Goal: Task Accomplishment & Management: Use online tool/utility

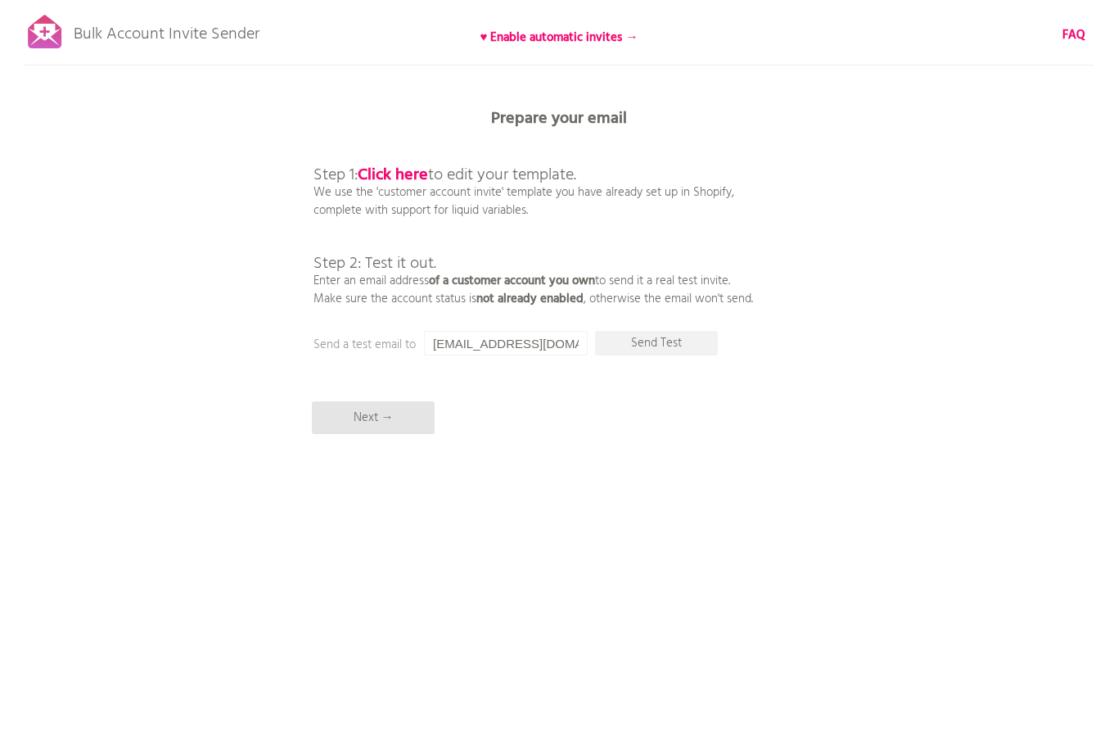
click at [873, 218] on div "Bulk Account Invite Sender ♥ Enable automatic invites → FAQ Synced all customer…" at bounding box center [559, 286] width 1118 height 573
click at [390, 413] on p "Next →" at bounding box center [373, 417] width 123 height 33
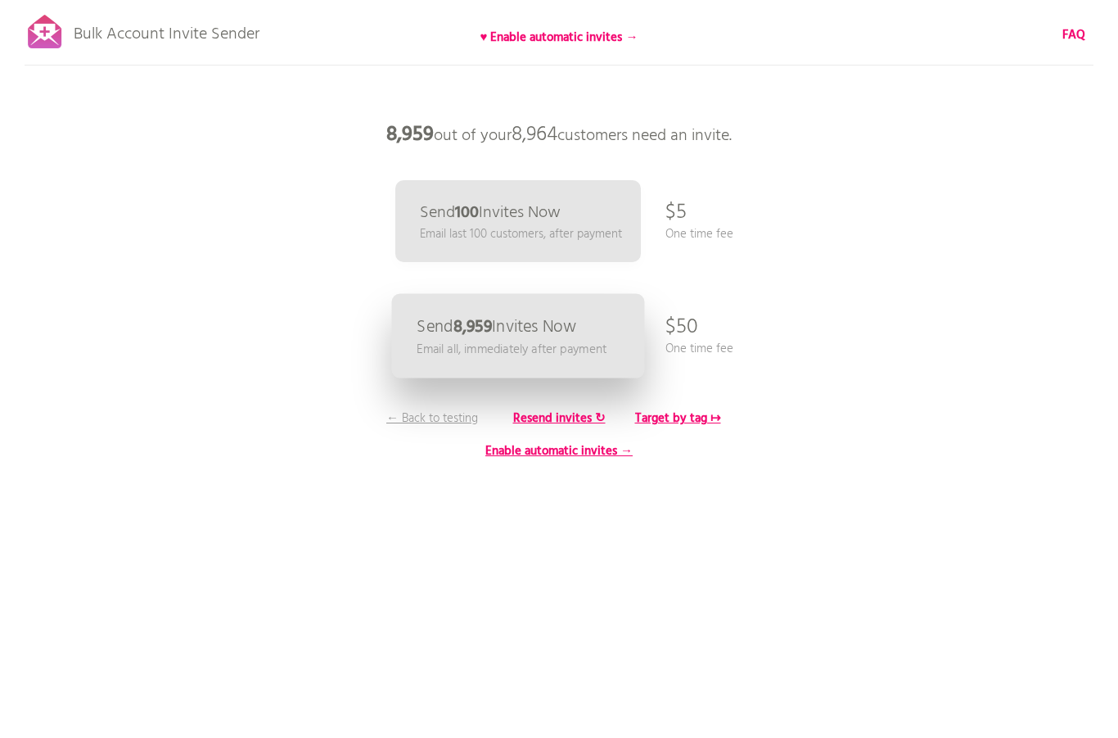
click at [616, 320] on link "Send 8,959 Invites Now Email all, immediately after payment" at bounding box center [518, 336] width 253 height 84
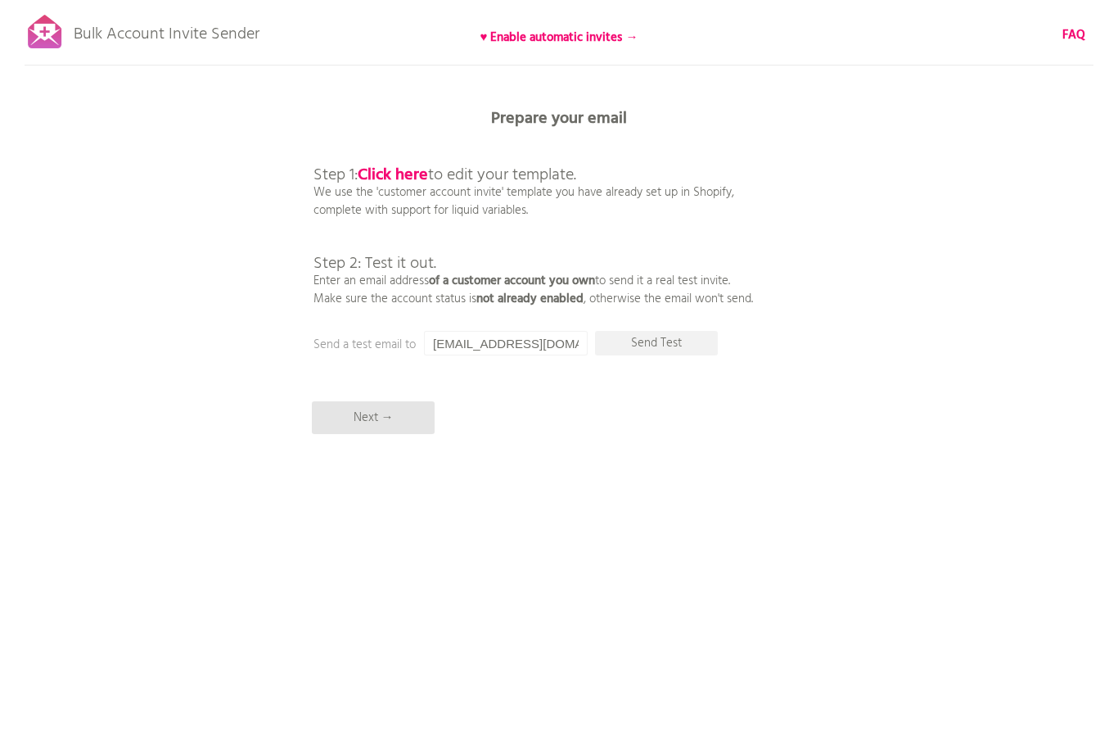
click at [668, 450] on div "Bulk Account Invite Sender ♥ Enable automatic invites → FAQ Synced all customer…" at bounding box center [559, 286] width 1118 height 573
click at [423, 420] on p "Next →" at bounding box center [373, 417] width 123 height 33
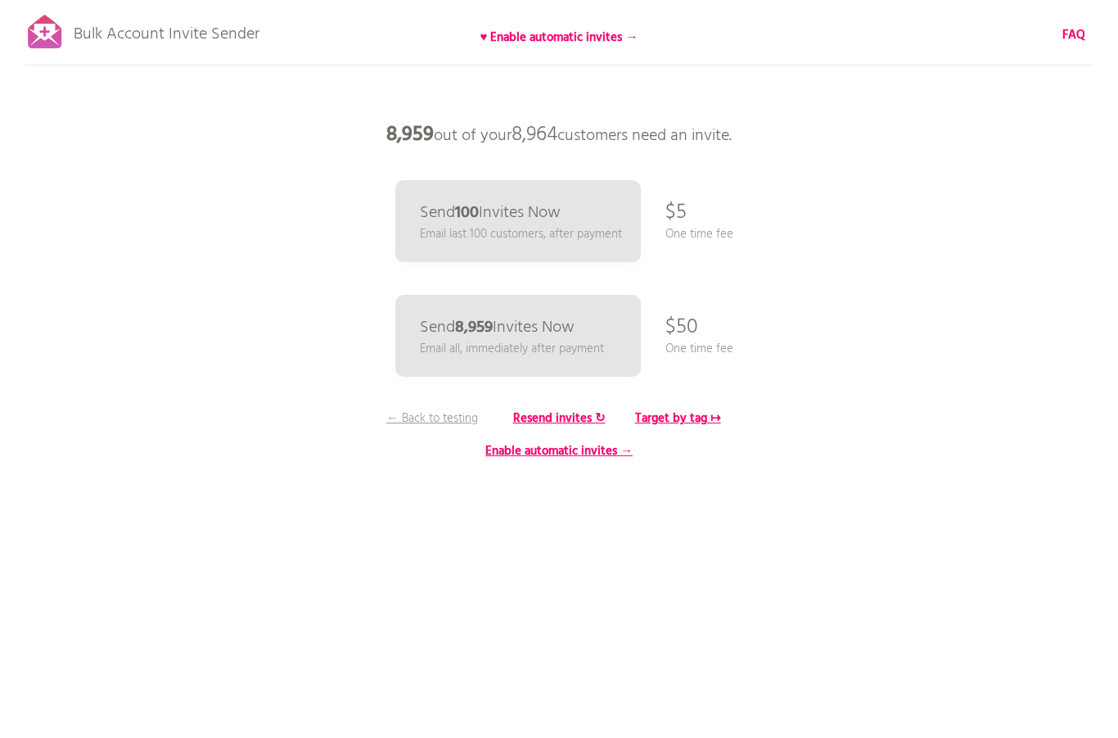
click at [176, 274] on div "Bulk Account Invite Sender ♥ Enable automatic invites → FAQ Synced all customer…" at bounding box center [559, 286] width 1118 height 573
click at [407, 414] on p "← Back to testing" at bounding box center [432, 418] width 123 height 18
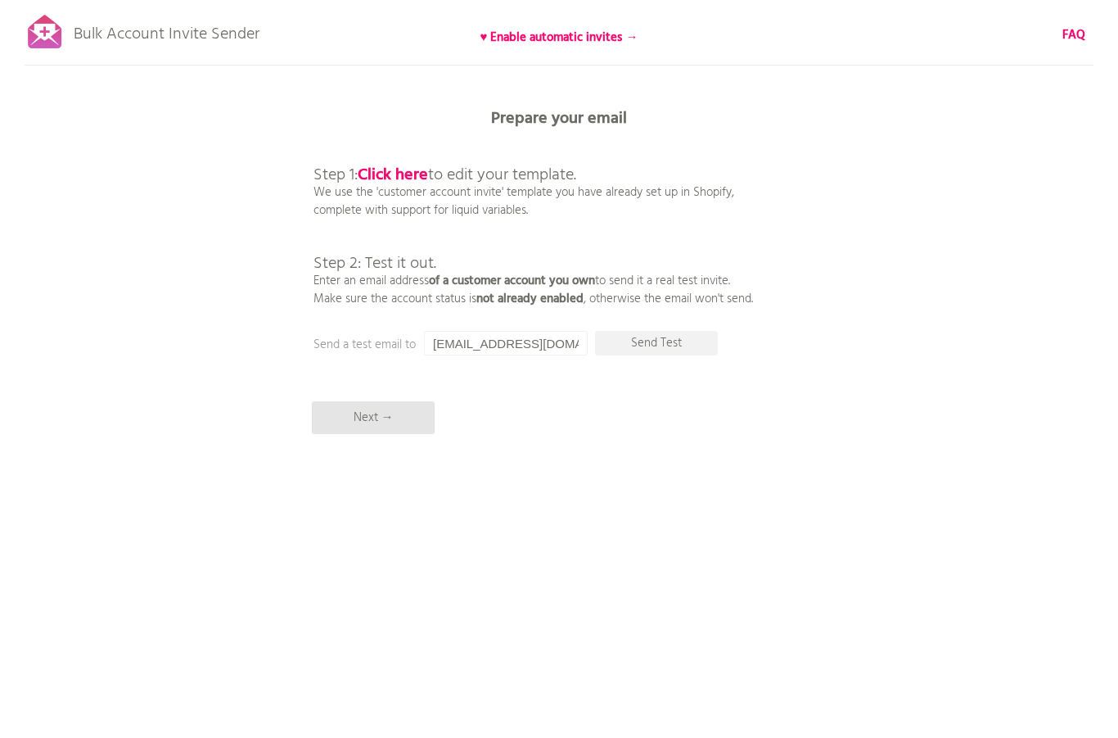
click at [186, 360] on div "Bulk Account Invite Sender ♥ Enable automatic invites → FAQ Synced all customer…" at bounding box center [559, 286] width 1118 height 573
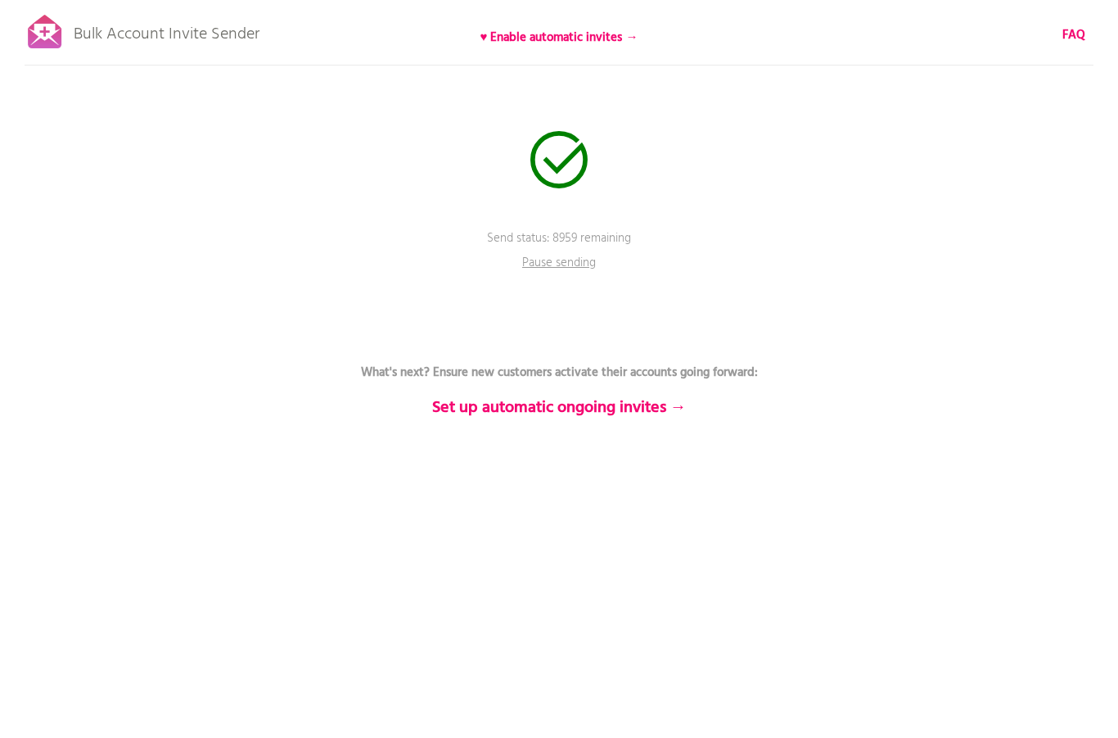
click at [725, 153] on div "Bulk Account Invite Sender ♥ Enable automatic invites → FAQ Send status: 8959 r…" at bounding box center [559, 286] width 1118 height 573
